Goal: Task Accomplishment & Management: Manage account settings

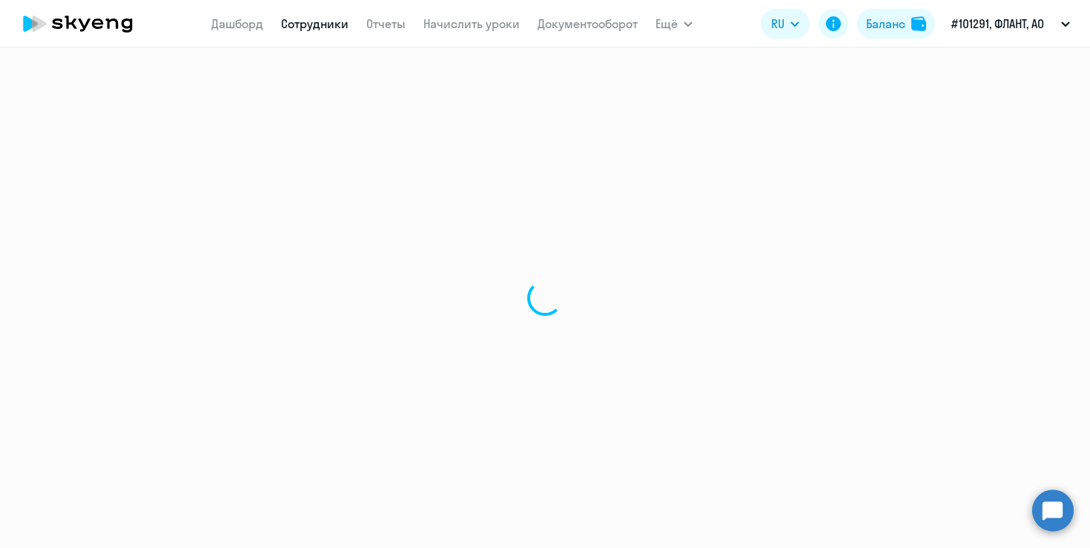
select select "30"
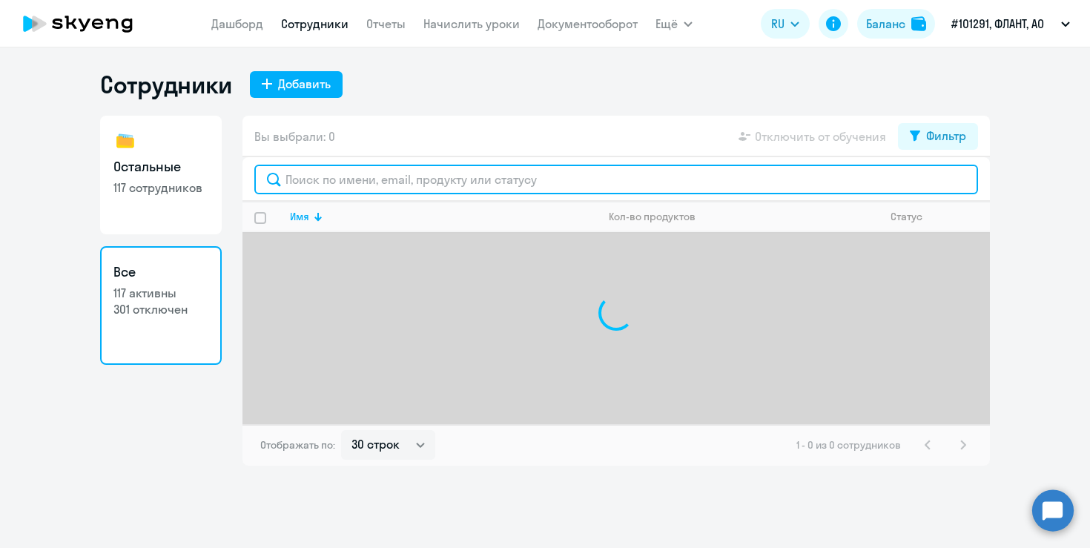
click at [389, 188] on input "text" at bounding box center [616, 180] width 724 height 30
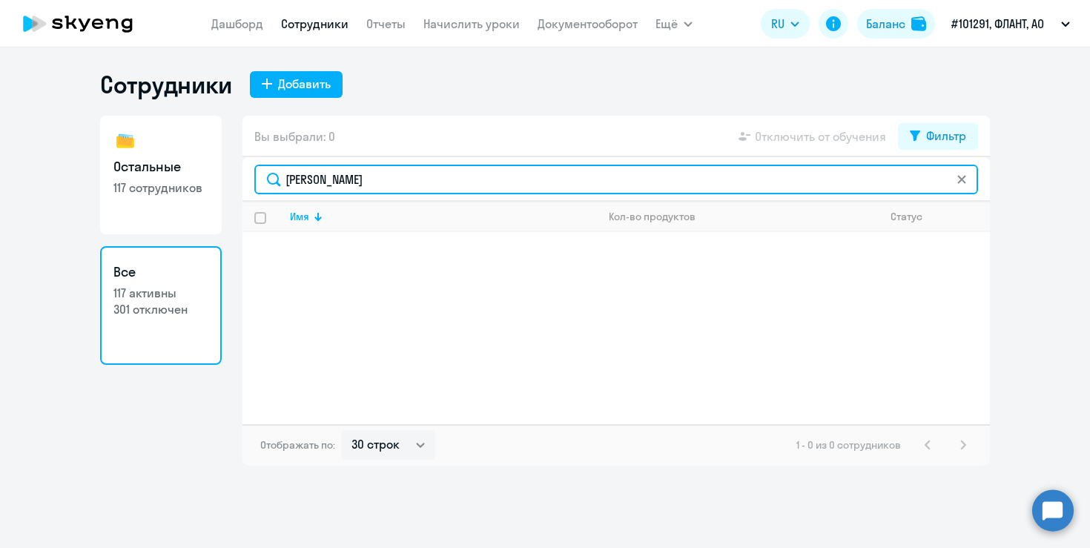
type input "[PERSON_NAME]"
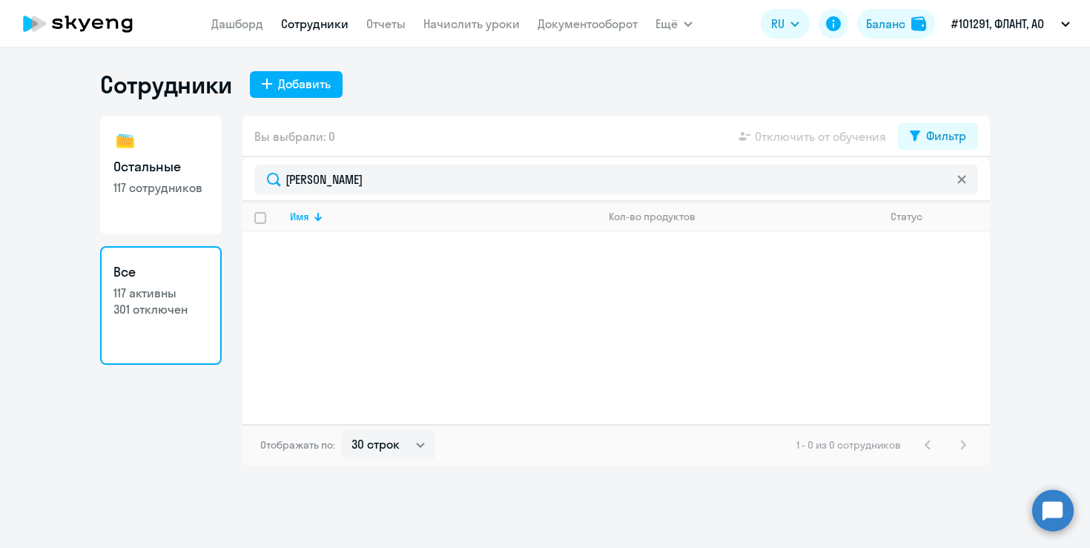
click at [814, 124] on div "Вы выбрали: 0 Отключить от обучения Фильтр" at bounding box center [615, 137] width 747 height 42
click at [956, 123] on button "Фильтр" at bounding box center [938, 136] width 80 height 27
click at [949, 180] on span at bounding box center [953, 184] width 25 height 15
click at [941, 184] on input "checkbox" at bounding box center [940, 184] width 1 height 1
checkbox input "true"
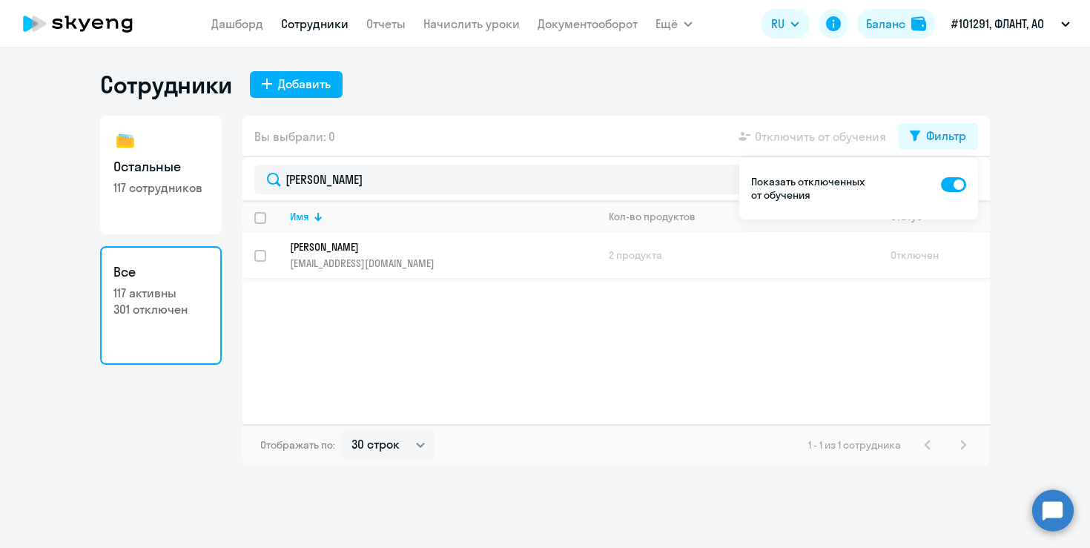
click at [580, 267] on p "[EMAIL_ADDRESS][DOMAIN_NAME]" at bounding box center [443, 263] width 306 height 13
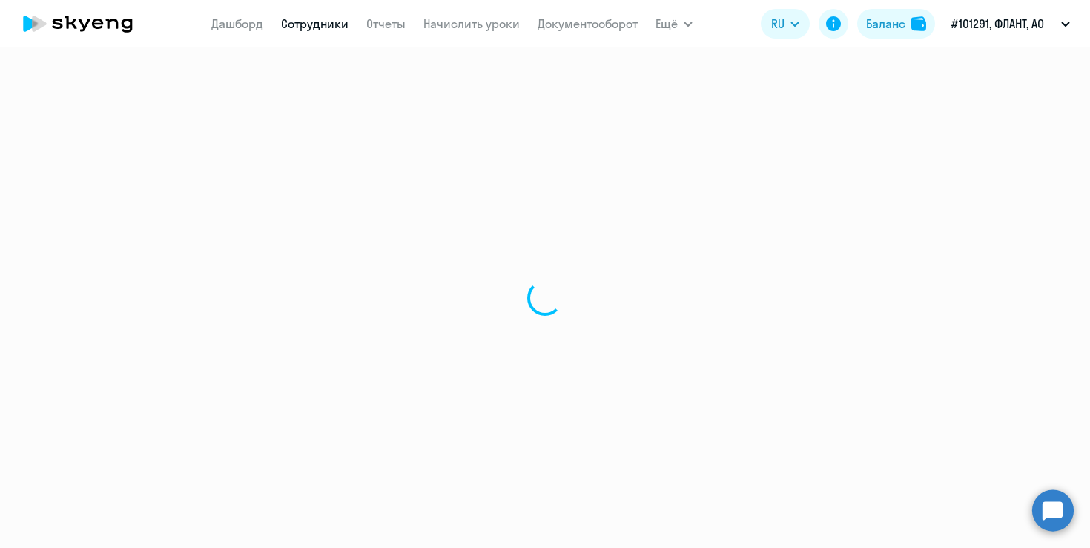
select select "english"
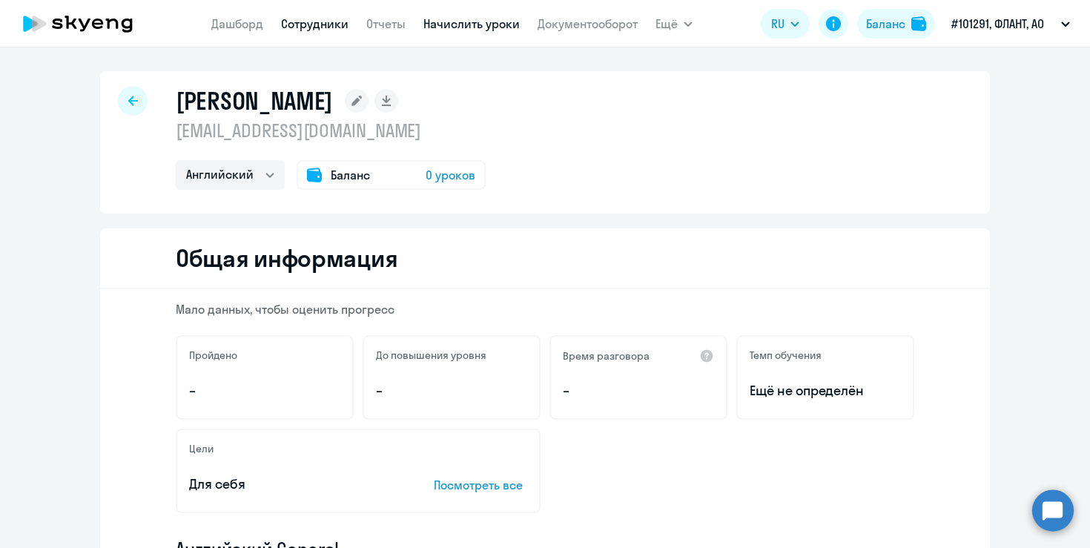
click at [493, 24] on link "Начислить уроки" at bounding box center [471, 23] width 96 height 15
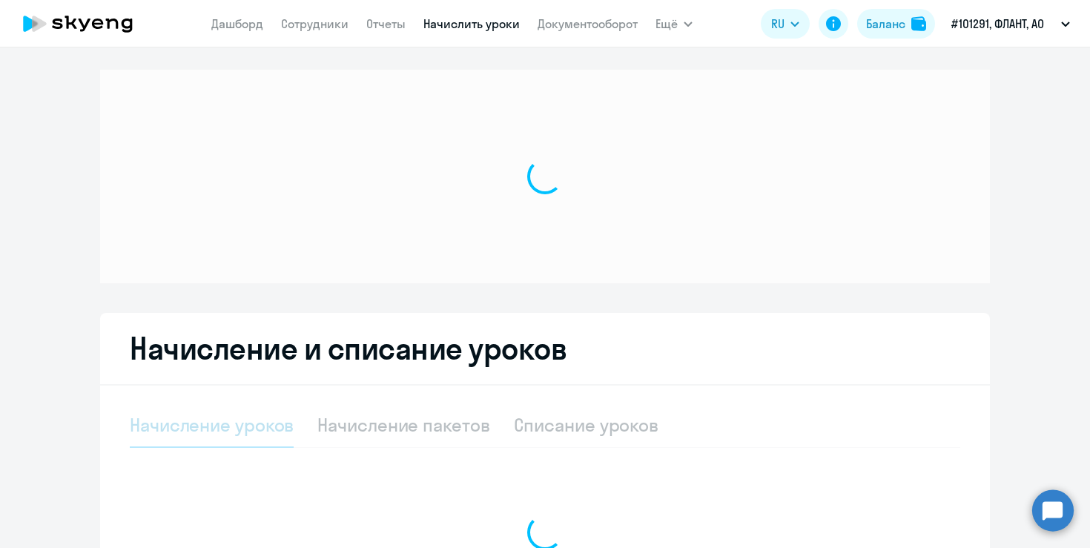
select select "10"
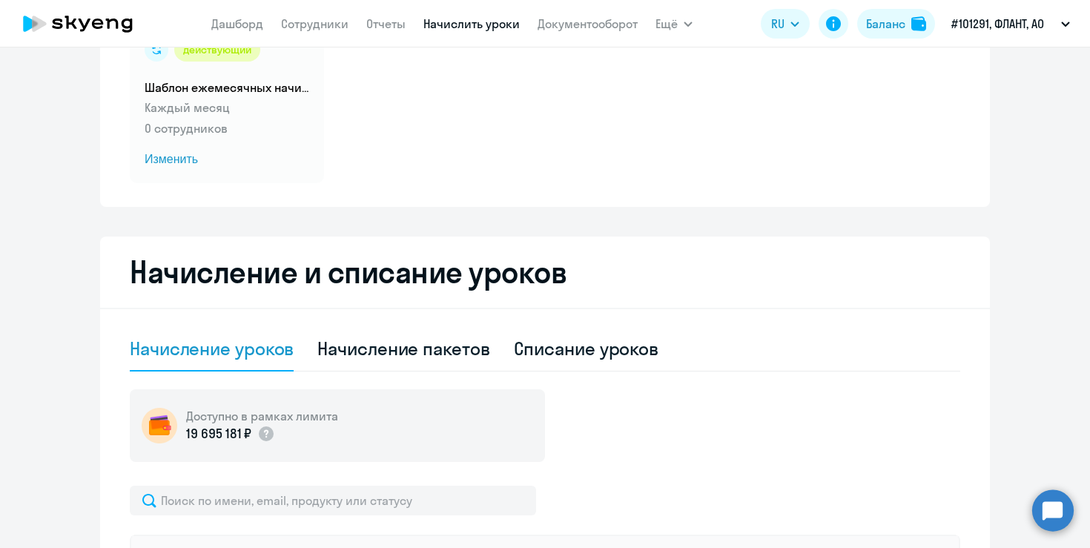
scroll to position [193, 0]
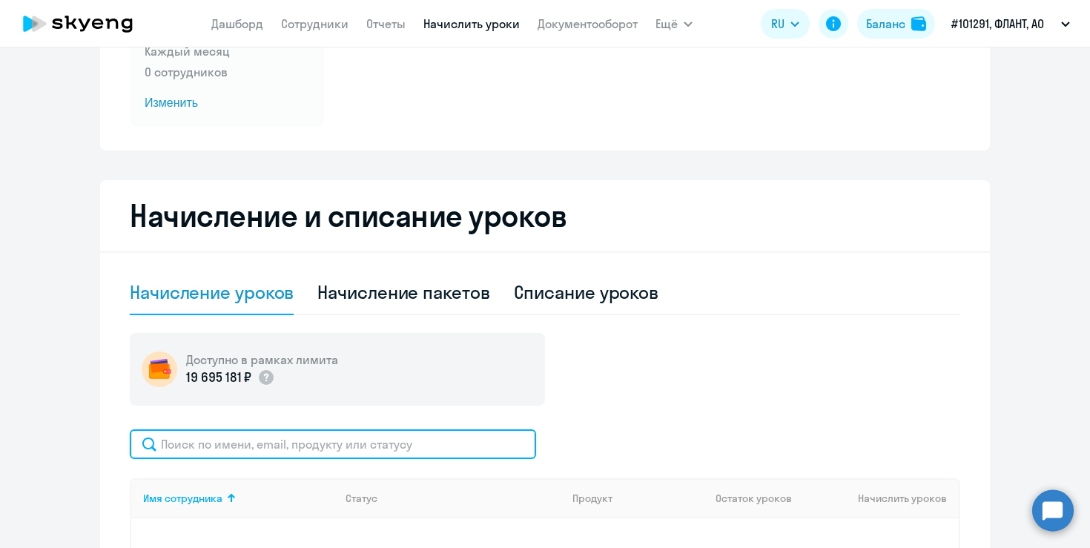
click at [371, 438] on input "text" at bounding box center [333, 444] width 406 height 30
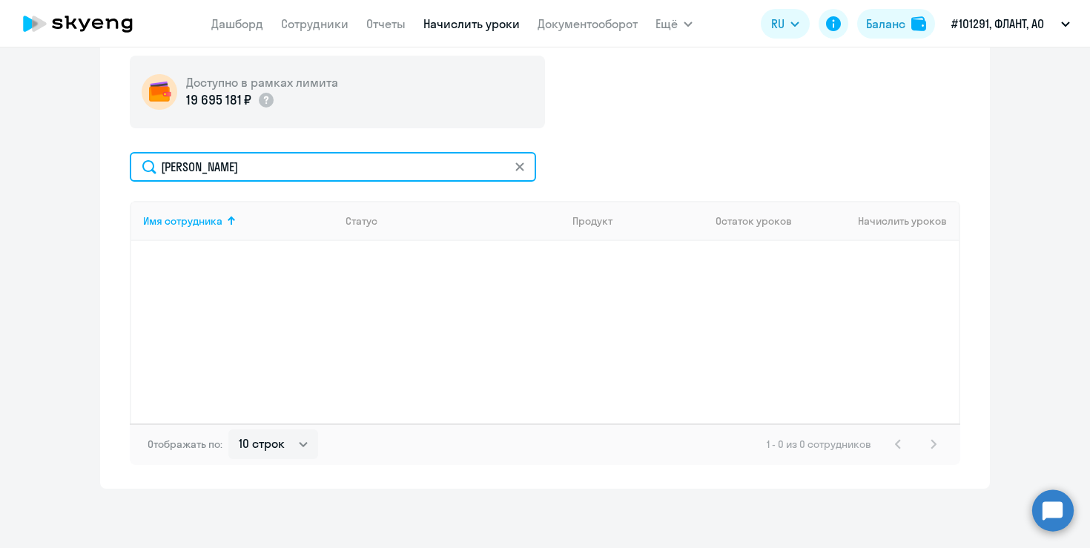
type input "[PERSON_NAME]"
